Goal: Task Accomplishment & Management: Manage account settings

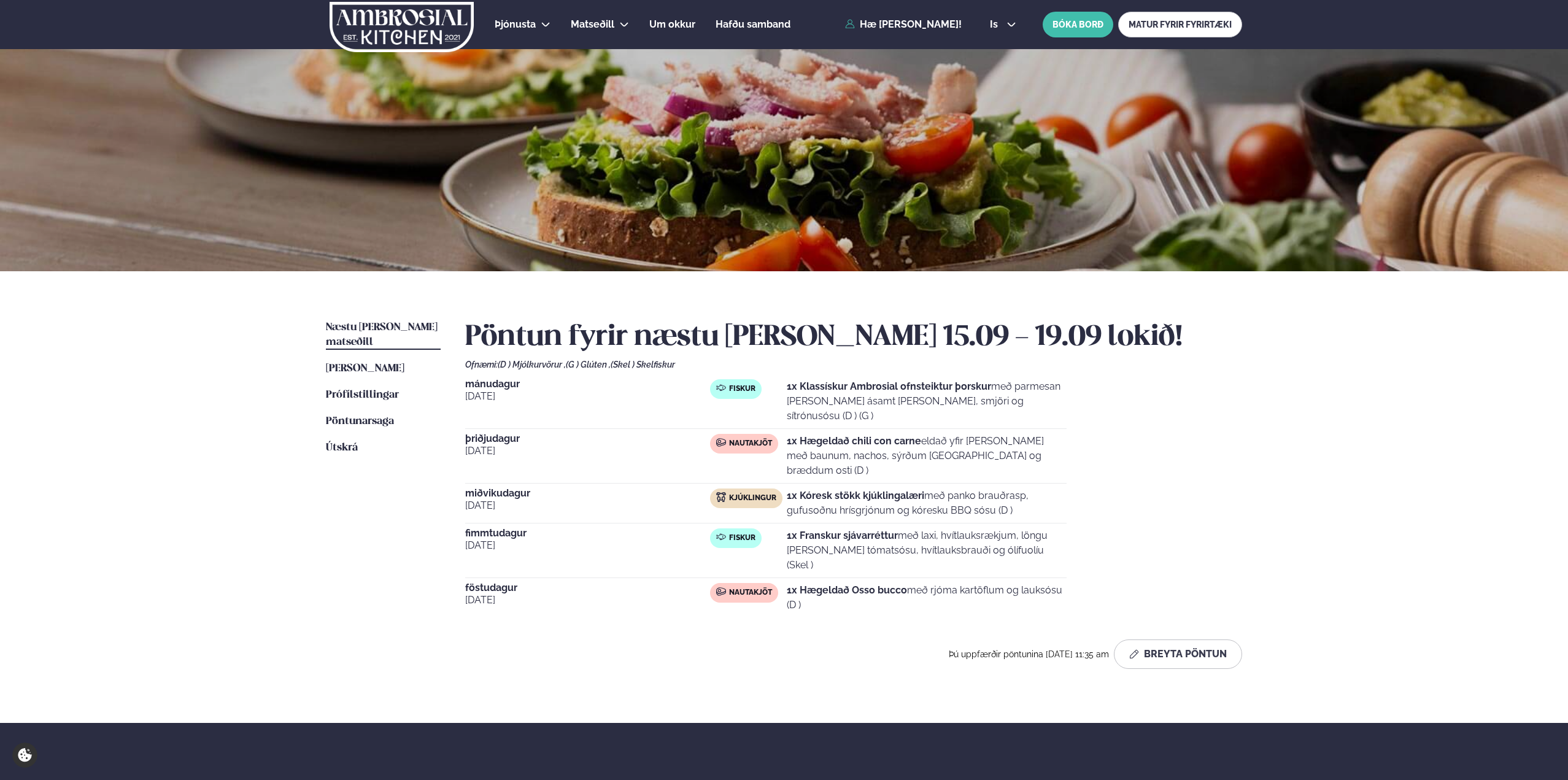
scroll to position [147, 0]
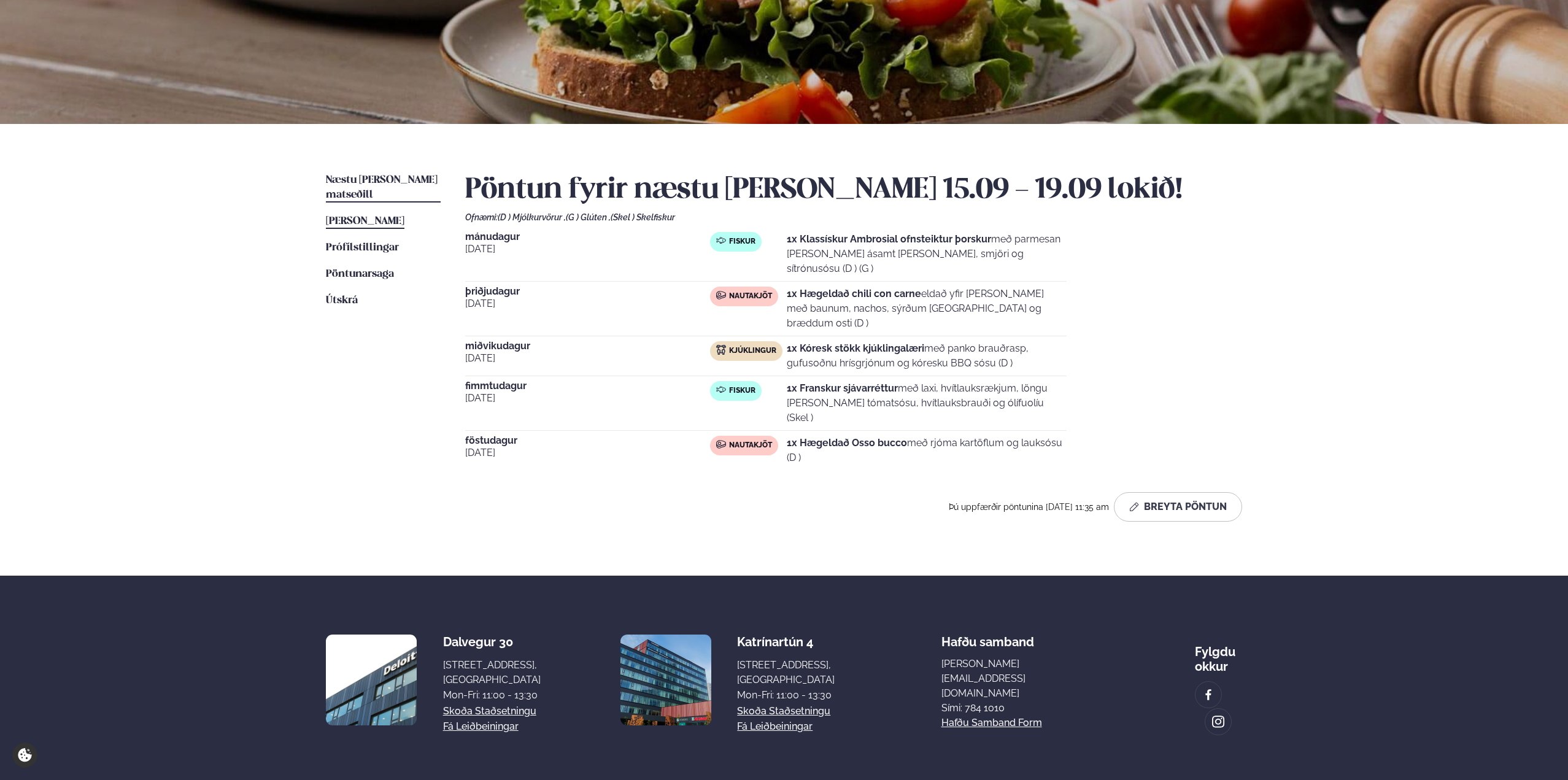
click at [356, 216] on span "[PERSON_NAME]" at bounding box center [365, 221] width 78 height 10
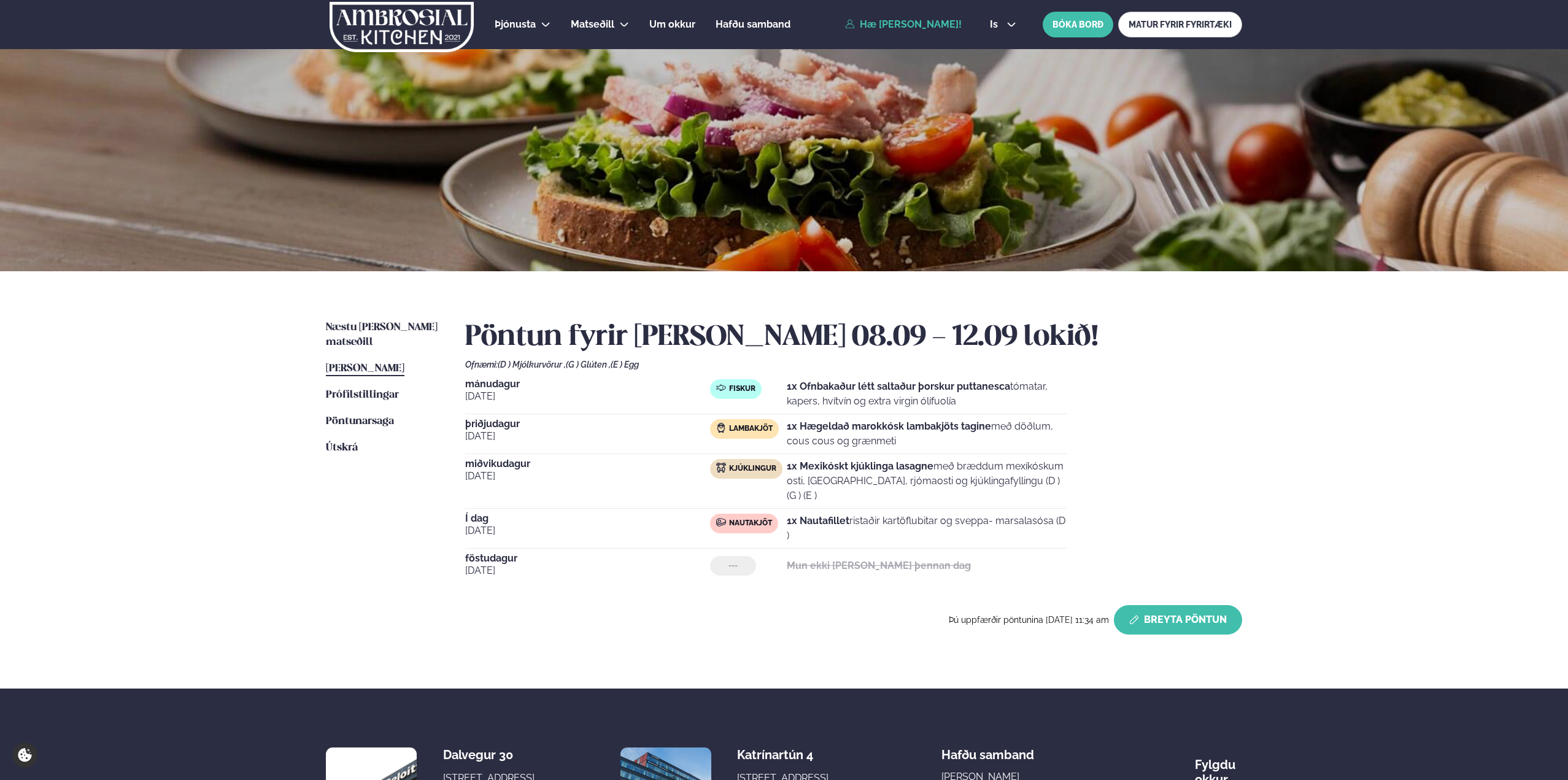
click at [1176, 607] on button "Breyta Pöntun" at bounding box center [1177, 620] width 128 height 30
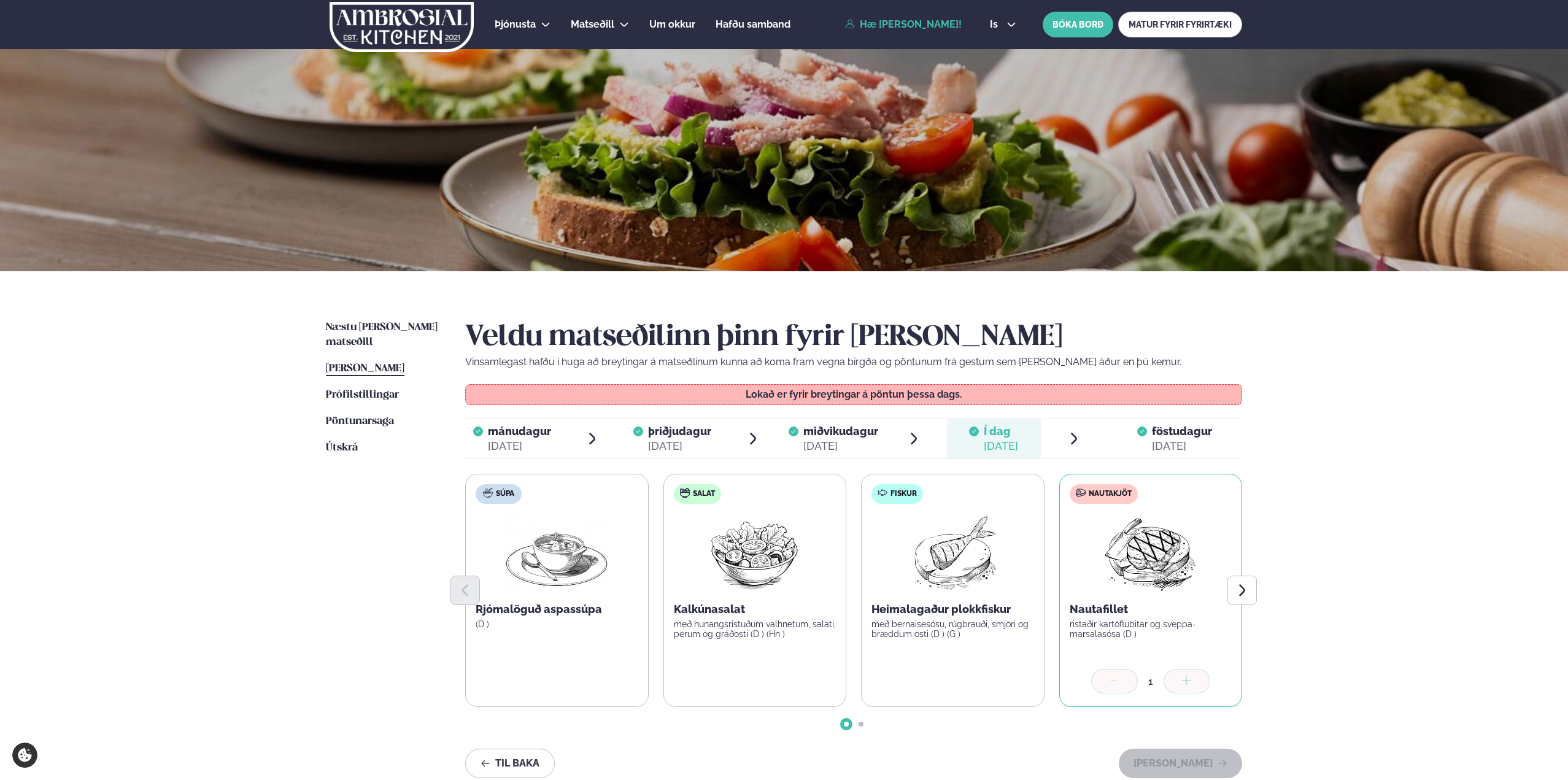
click at [1176, 440] on div "[DATE]" at bounding box center [1181, 445] width 60 height 15
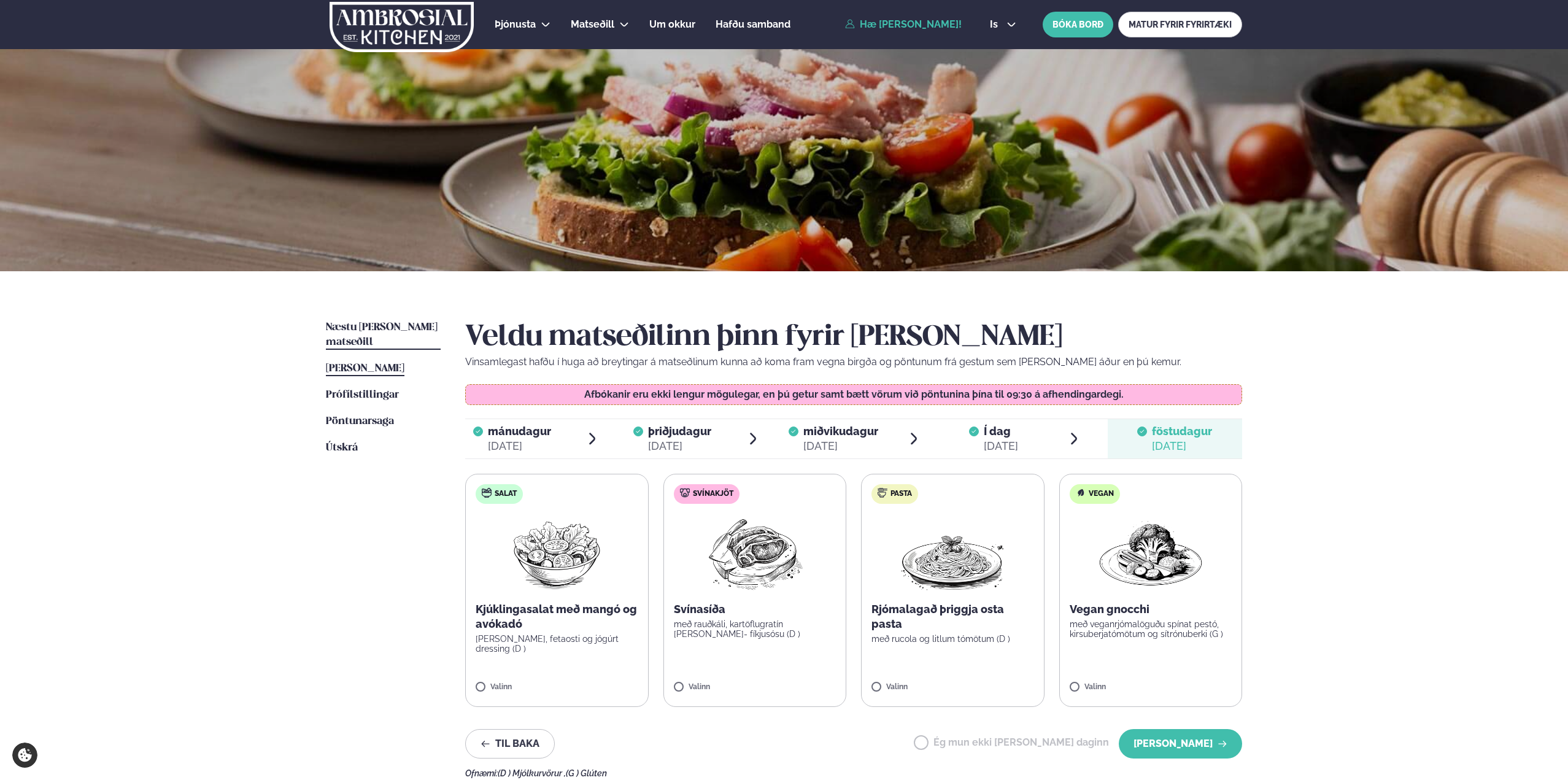
click at [376, 330] on span "Næstu [PERSON_NAME] matseðill" at bounding box center [382, 334] width 111 height 25
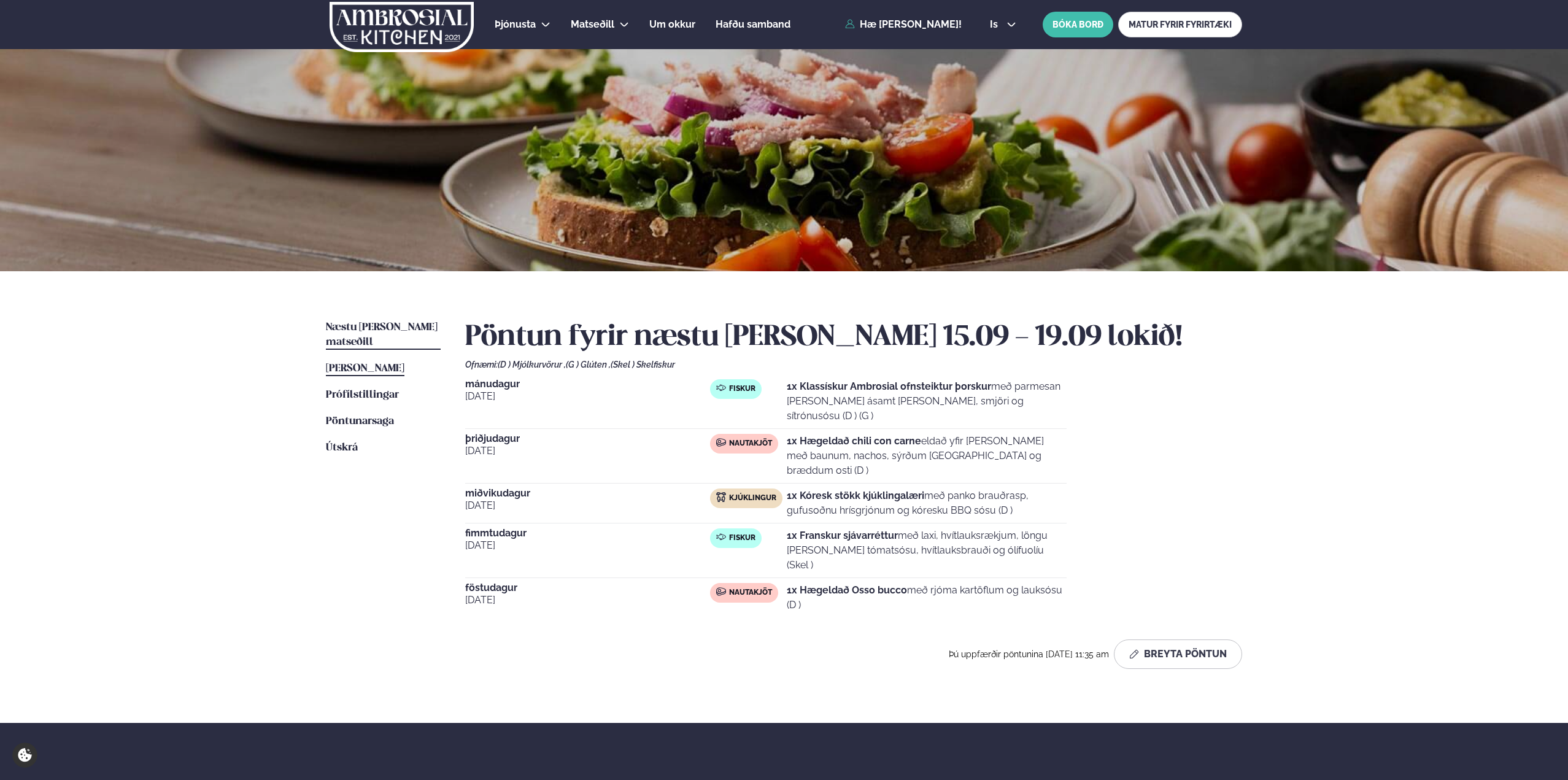
click at [375, 363] on span "[PERSON_NAME]" at bounding box center [365, 369] width 78 height 10
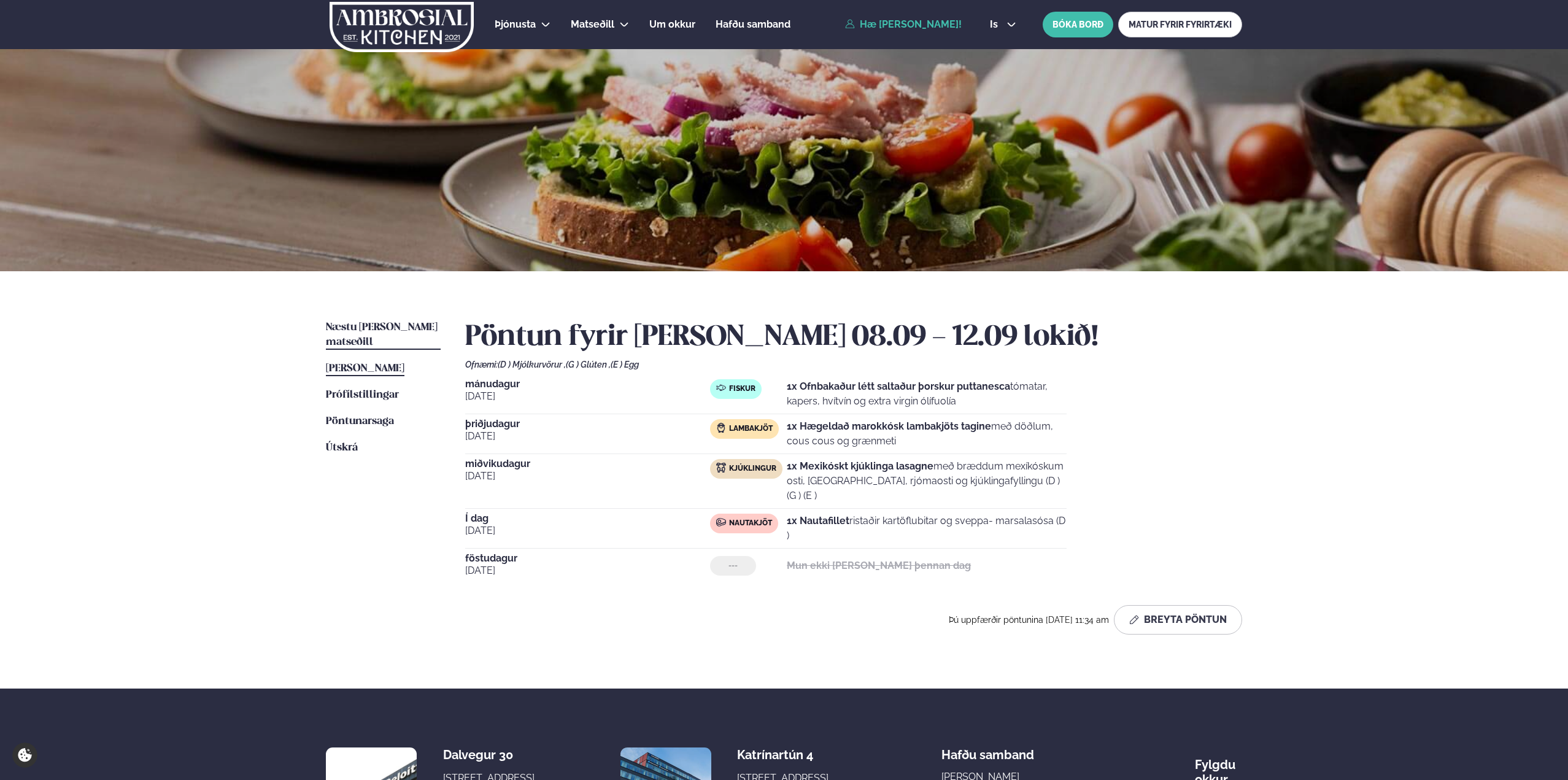
click at [390, 328] on span "Næstu [PERSON_NAME] matseðill" at bounding box center [382, 334] width 111 height 25
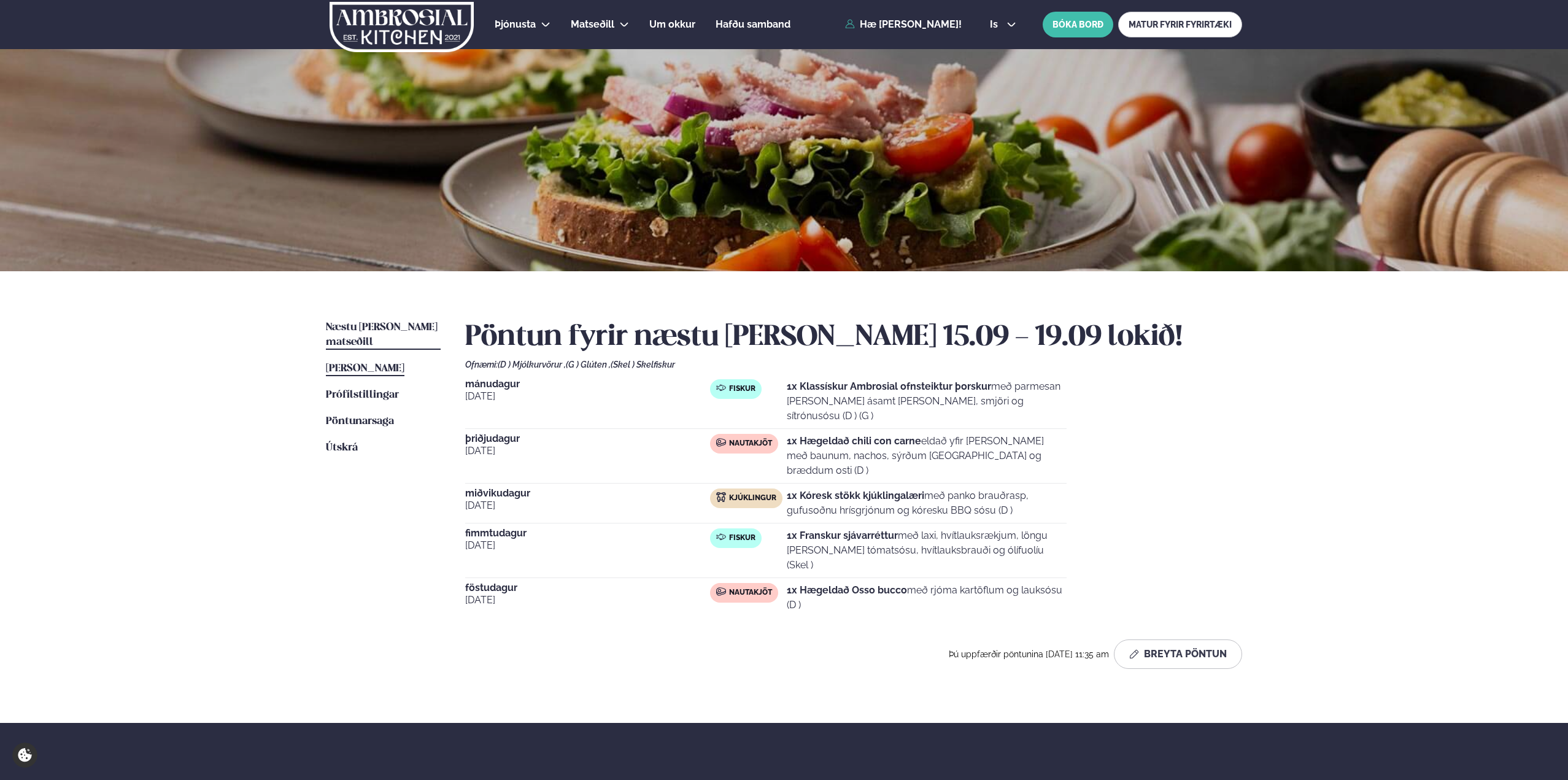
click at [388, 363] on span "[PERSON_NAME]" at bounding box center [365, 369] width 78 height 10
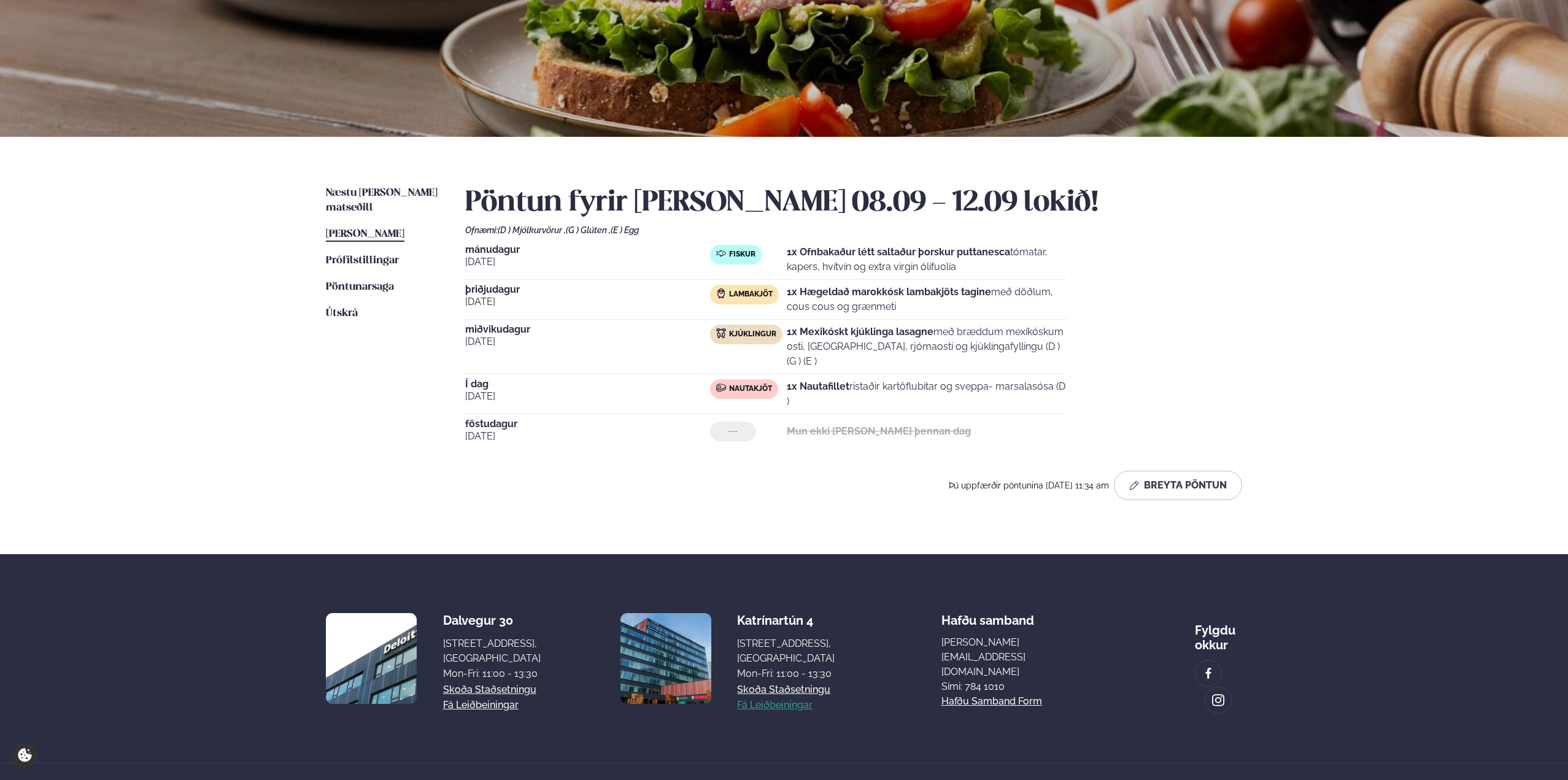
scroll to position [143, 0]
